Goal: Navigation & Orientation: Find specific page/section

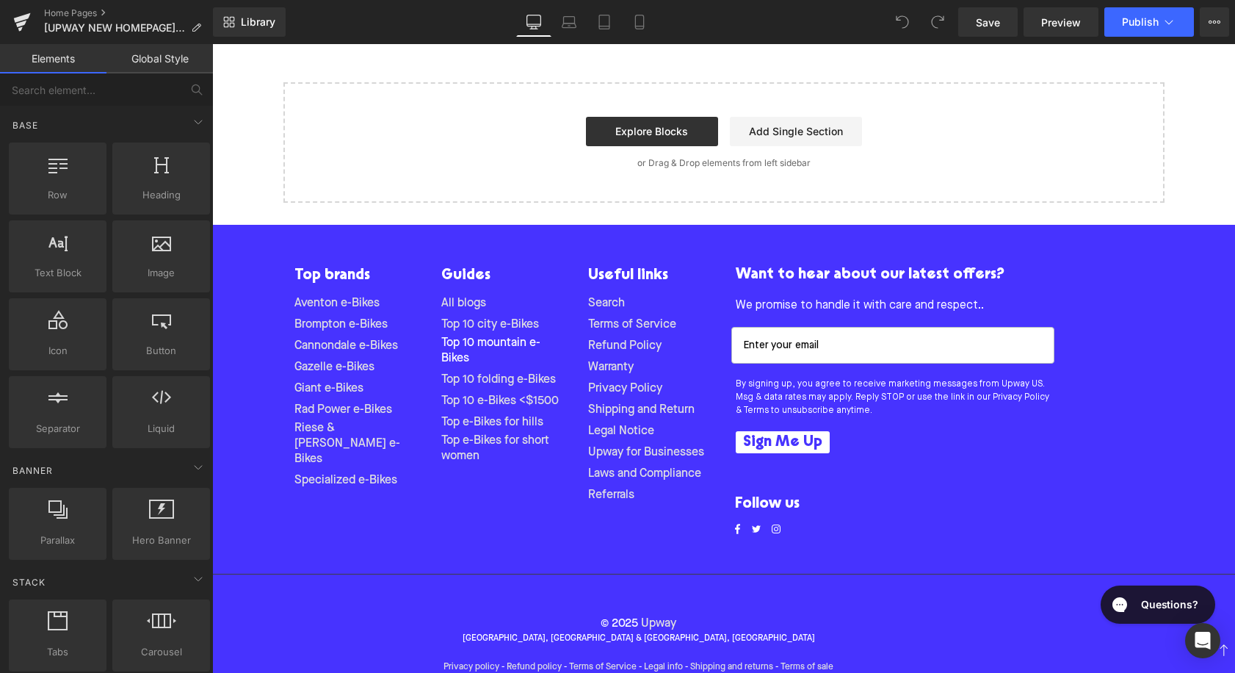
scroll to position [3887, 0]
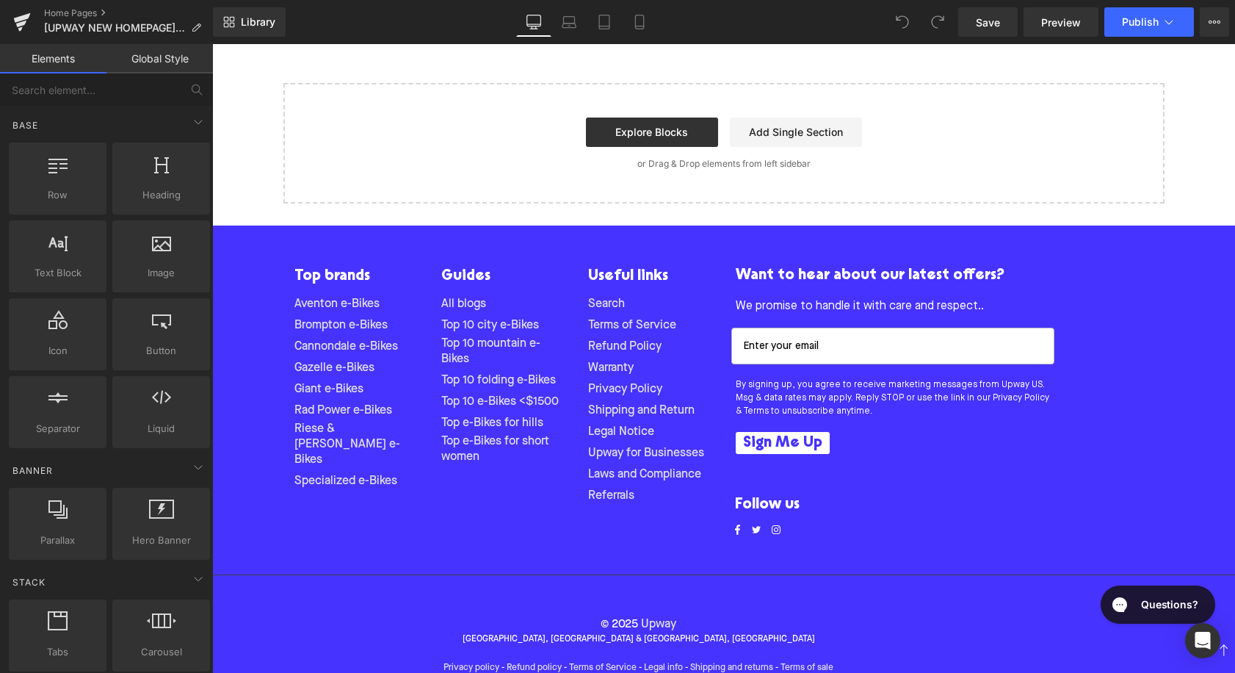
click at [642, 485] on li "Referrals" at bounding box center [650, 495] width 125 height 21
click at [628, 266] on h5 "Useful links" at bounding box center [650, 276] width 125 height 21
drag, startPoint x: 628, startPoint y: 242, endPoint x: 629, endPoint y: 261, distance: 19.1
click at [628, 279] on div "Useful links Search Terms of Service Refund Policy Warranty Privacy Policy Ship…" at bounding box center [650, 386] width 125 height 241
click at [637, 266] on h5 "Useful links" at bounding box center [650, 276] width 125 height 21
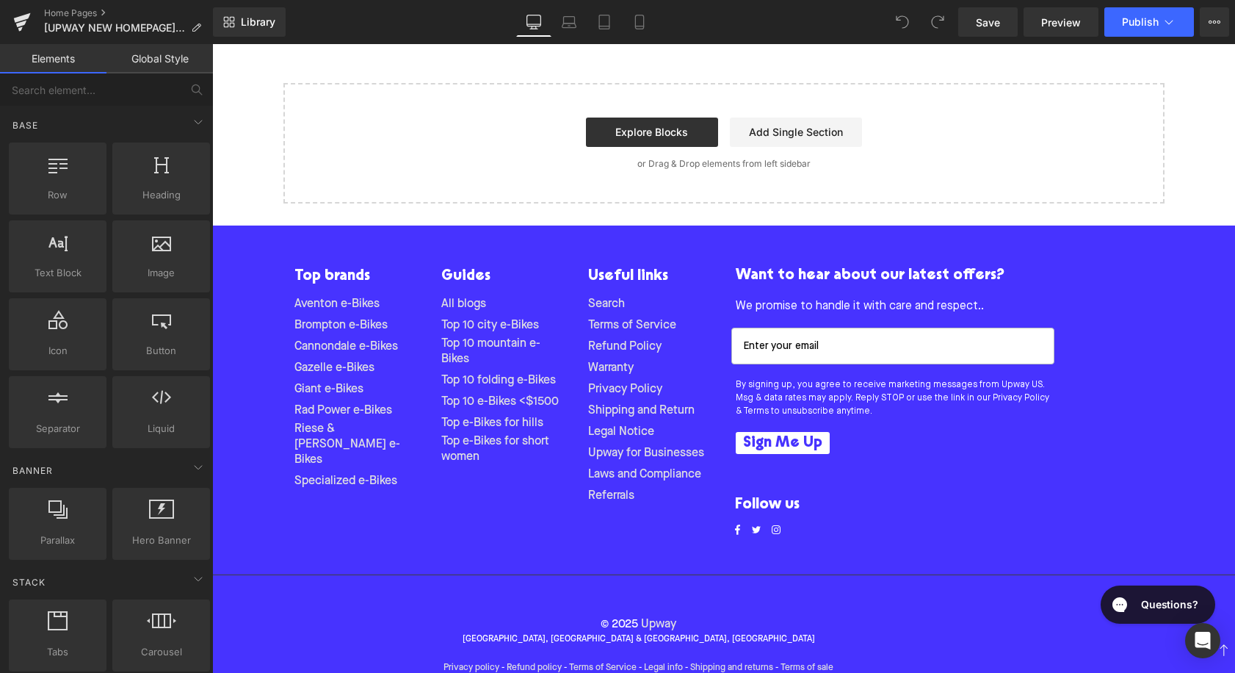
scroll to position [3740, 0]
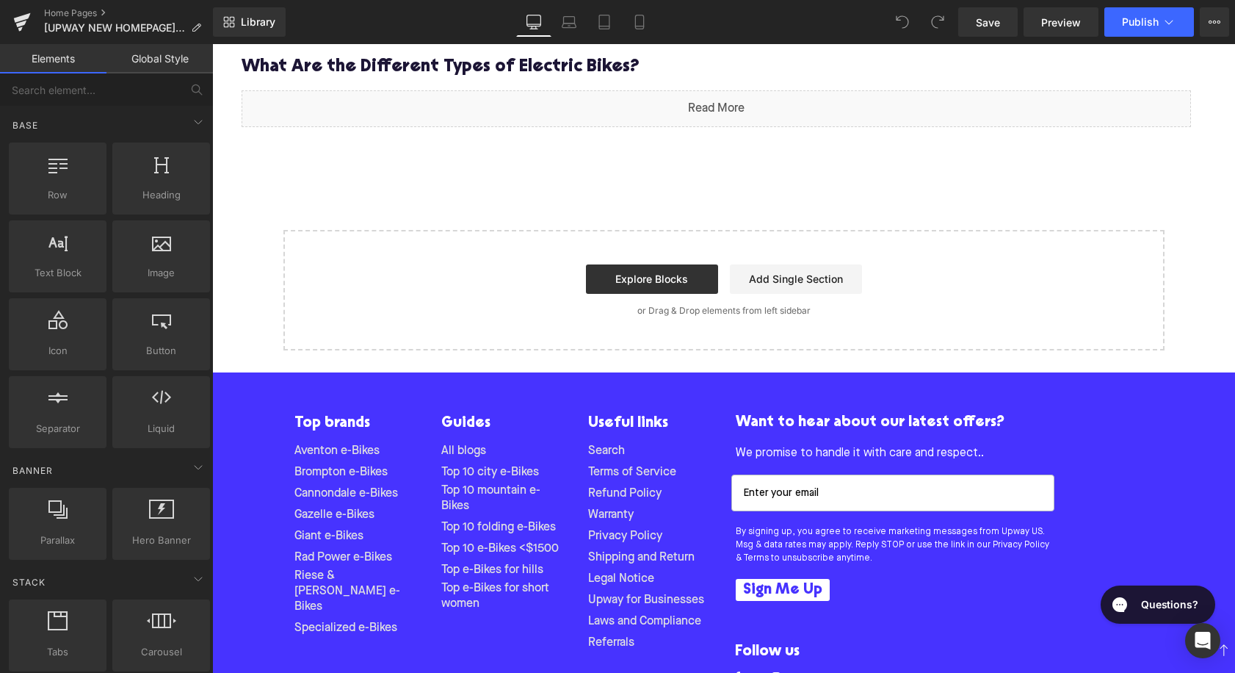
click at [629, 413] on h5 "Useful links" at bounding box center [650, 423] width 125 height 21
click at [574, 374] on div "Top brands Aventon e-Bikes Brompton e-Bikes Cannondale e-Bikes Gazelle e-Bikes …" at bounding box center [723, 546] width 1023 height 349
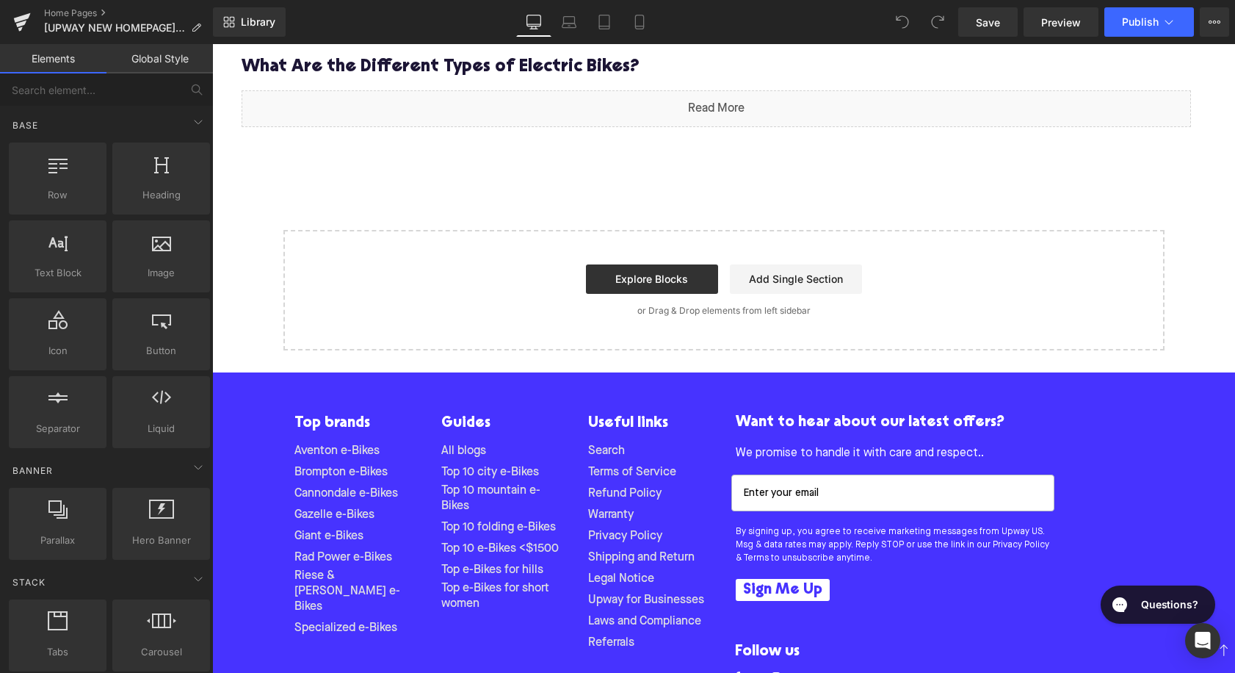
click at [623, 413] on h5 "Useful links" at bounding box center [650, 423] width 125 height 21
click at [87, 10] on link "Home Pages" at bounding box center [128, 13] width 169 height 12
